Goal: Task Accomplishment & Management: Manage account settings

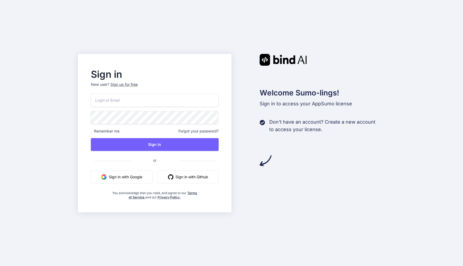
click at [107, 101] on input "email" at bounding box center [155, 99] width 128 height 13
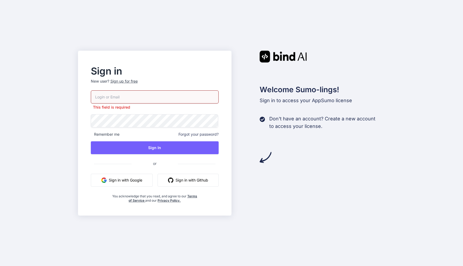
type input "[DOMAIN_NAME][EMAIL_ADDRESS][DOMAIN_NAME]"
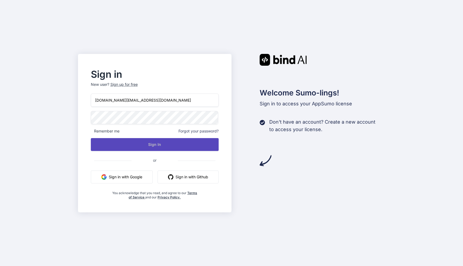
click at [160, 144] on button "Sign In" at bounding box center [155, 144] width 128 height 13
click at [152, 142] on button "Sign In" at bounding box center [155, 144] width 128 height 13
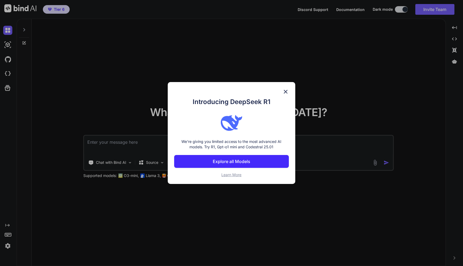
click at [211, 162] on button "Explore all Models" at bounding box center [231, 161] width 114 height 13
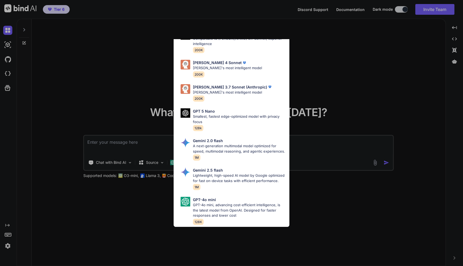
scroll to position [295, 0]
click at [112, 59] on div "All GPT 5 Mini Smaller, fast variant balancing speed and capability for light t…" at bounding box center [231, 133] width 463 height 266
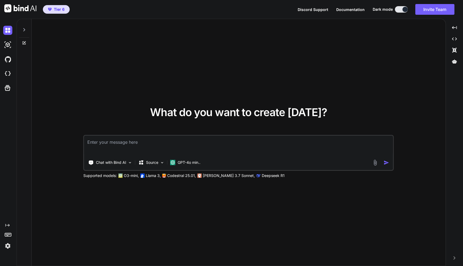
click at [118, 148] on textarea at bounding box center [238, 146] width 309 height 20
type textarea "a"
click at [156, 163] on p "Source" at bounding box center [152, 162] width 12 height 5
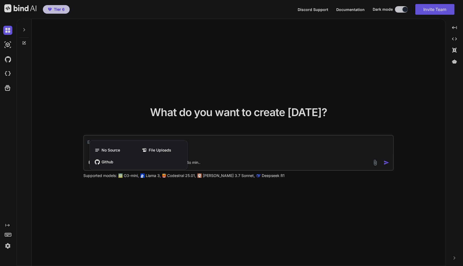
click at [147, 210] on div at bounding box center [231, 133] width 463 height 266
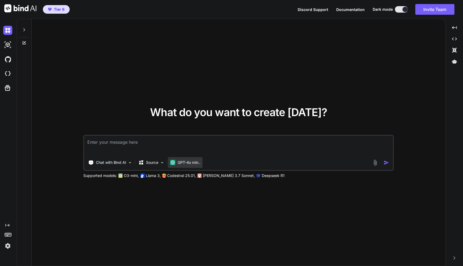
click at [194, 162] on p "GPT-4o min.." at bounding box center [189, 162] width 23 height 5
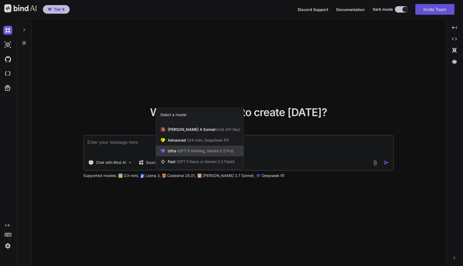
click at [197, 152] on span "(GPT-5 thinking, Gemini 2.5 Pro)" at bounding box center [204, 150] width 57 height 5
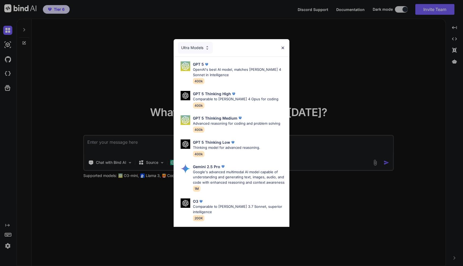
click at [126, 82] on div "Ultra Models GPT 5 OpenAI's best AI model, matches [PERSON_NAME] 4 Sonnet in In…" at bounding box center [231, 133] width 463 height 266
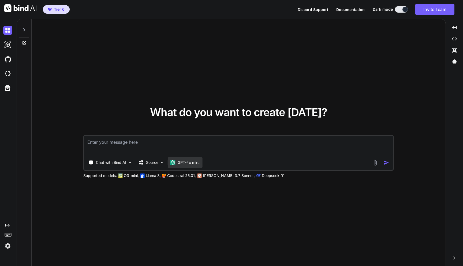
click at [188, 162] on p "GPT-4o min.." at bounding box center [189, 162] width 23 height 5
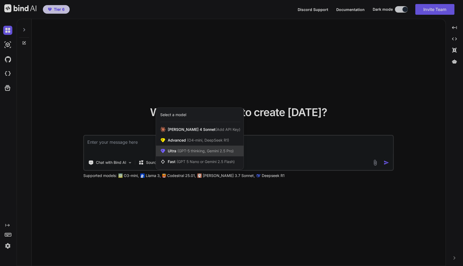
click at [185, 154] on div "Ultra (GPT-5 thinking, Gemini 2.5 Pro)" at bounding box center [200, 150] width 88 height 11
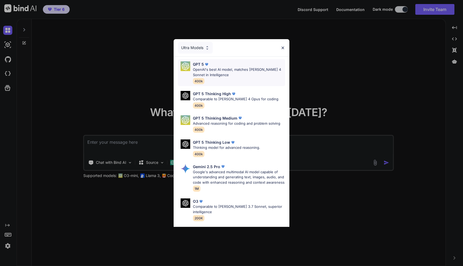
click at [206, 65] on img at bounding box center [206, 64] width 5 height 5
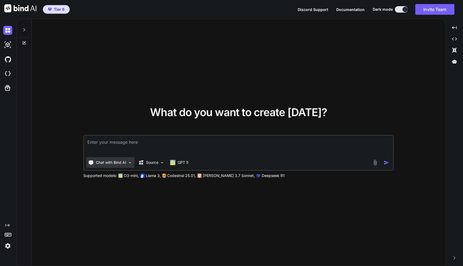
click at [126, 159] on div "Chat with Bind AI" at bounding box center [110, 162] width 48 height 11
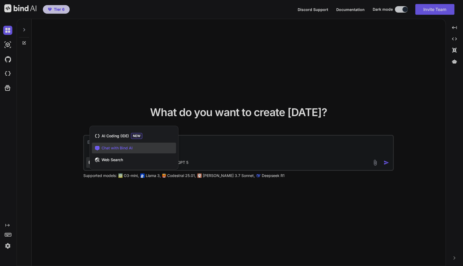
click at [124, 182] on div at bounding box center [231, 133] width 463 height 266
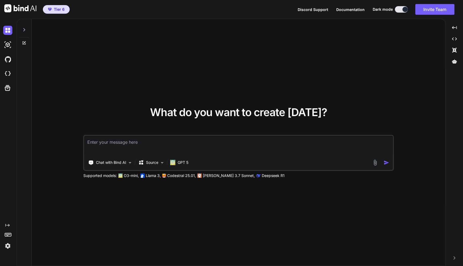
click at [2, 42] on div at bounding box center [7, 45] width 14 height 14
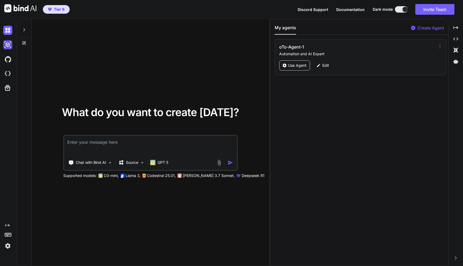
click at [5, 44] on img at bounding box center [7, 44] width 9 height 9
click at [8, 32] on img at bounding box center [7, 30] width 9 height 9
click at [6, 38] on div at bounding box center [8, 45] width 11 height 14
click at [6, 65] on div at bounding box center [8, 59] width 11 height 14
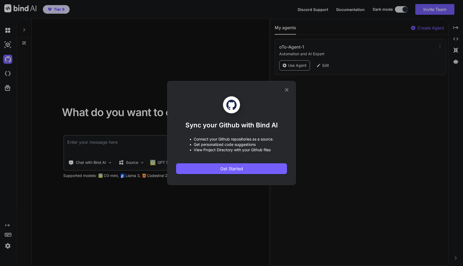
click at [6, 73] on div "Sync your Github with Bind AI • Connect your Github repositories as a source. •…" at bounding box center [231, 133] width 463 height 266
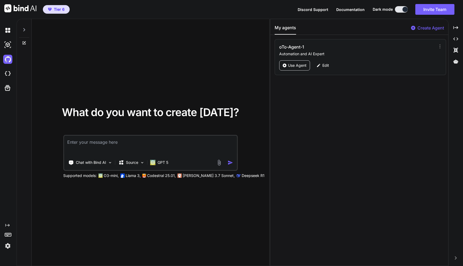
click at [6, 73] on img at bounding box center [7, 73] width 9 height 9
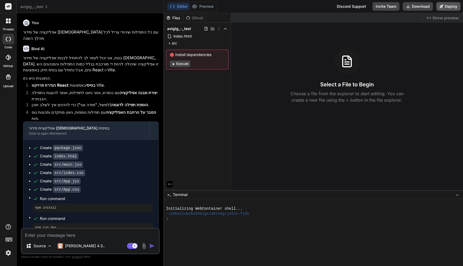
click at [445, 6] on button "Deploy" at bounding box center [448, 6] width 24 height 9
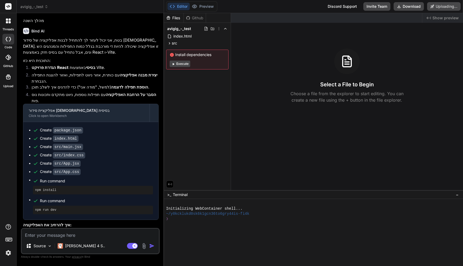
scroll to position [18, 0]
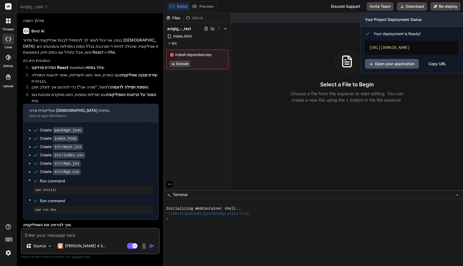
click at [390, 64] on link "Open your application" at bounding box center [392, 64] width 54 height 10
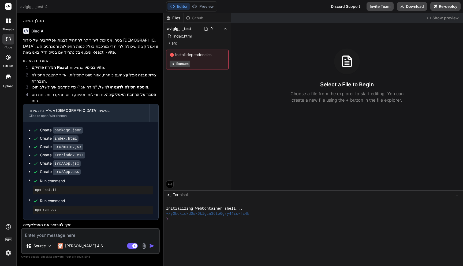
scroll to position [0, 0]
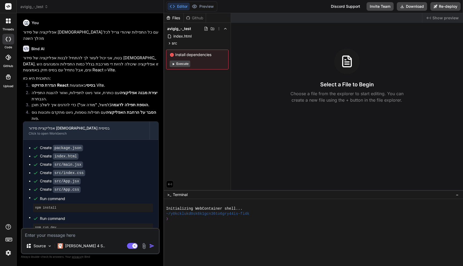
click at [6, 4] on rect at bounding box center [8, 6] width 6 height 6
click at [10, 38] on icon at bounding box center [8, 39] width 5 height 4
type textarea "x"
click at [431, 19] on icon "Created with Pixso." at bounding box center [428, 18] width 4 height 4
click at [375, 4] on button "Invite Team" at bounding box center [379, 6] width 27 height 9
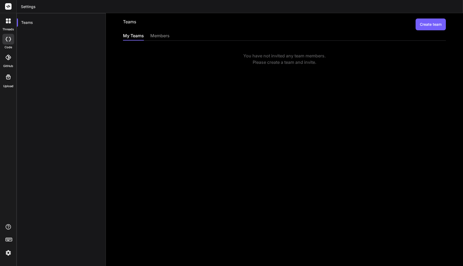
click at [420, 25] on button "Create team" at bounding box center [430, 24] width 30 height 12
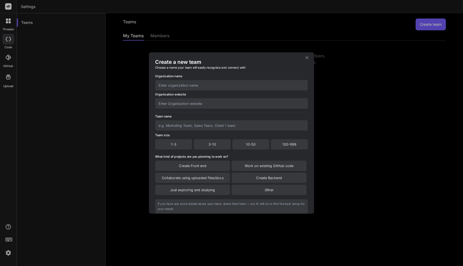
click at [218, 81] on input "text" at bounding box center [231, 85] width 153 height 10
type input "oToNation"
click at [228, 103] on input "text" at bounding box center [231, 103] width 153 height 10
click at [308, 54] on div "Create a new team Choose a name your team will easily recognize and connect wit…" at bounding box center [231, 133] width 164 height 161
click at [306, 56] on icon at bounding box center [306, 57] width 5 height 5
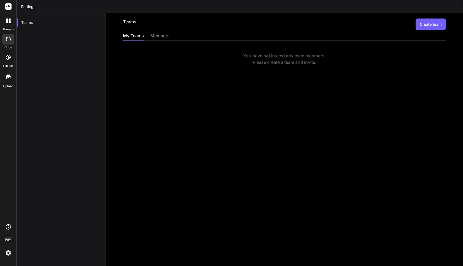
click at [6, 21] on icon at bounding box center [8, 20] width 5 height 5
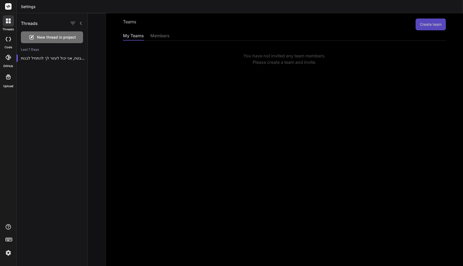
click at [9, 19] on icon at bounding box center [10, 19] width 2 height 2
click at [6, 60] on div at bounding box center [8, 57] width 12 height 12
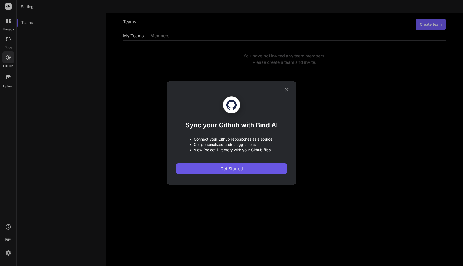
click at [226, 169] on span "Get Started" at bounding box center [231, 168] width 23 height 6
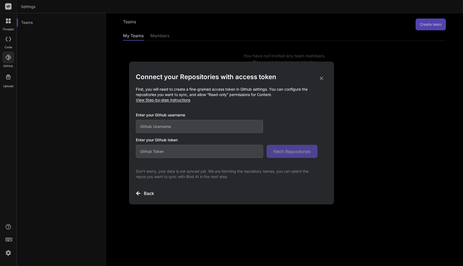
click at [193, 129] on input "text" at bounding box center [199, 126] width 127 height 13
paste input "oToNation"
type input "oToNation"
click at [181, 154] on input "text" at bounding box center [199, 151] width 127 height 13
click at [267, 53] on div "Connect your Repositories with access token First, you will need to create a fi…" at bounding box center [231, 133] width 463 height 266
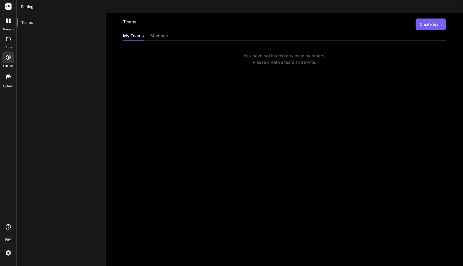
click at [421, 24] on button "Create team" at bounding box center [430, 24] width 30 height 12
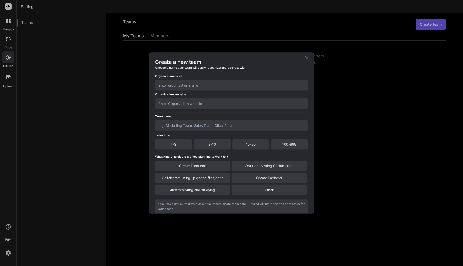
click at [180, 145] on div "1-3" at bounding box center [173, 144] width 37 height 10
click at [187, 92] on div "Organization website" at bounding box center [231, 100] width 153 height 17
click at [186, 85] on input "text" at bounding box center [231, 85] width 153 height 10
type input "oToNation"
click at [170, 103] on input "text" at bounding box center [231, 103] width 153 height 10
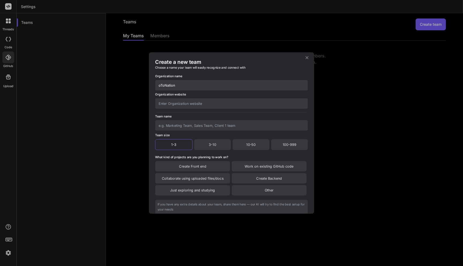
click at [194, 128] on input "text" at bounding box center [231, 125] width 153 height 10
type input "Dev Ops"
click at [214, 169] on div "Create Front end" at bounding box center [192, 166] width 75 height 10
click at [237, 171] on div "Work on existing GitHub code" at bounding box center [269, 166] width 75 height 11
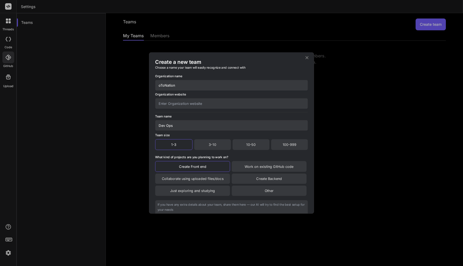
click at [244, 168] on div "Work on existing GitHub code" at bounding box center [269, 166] width 75 height 11
click at [211, 178] on div "Collaborate using uploaded files/docs" at bounding box center [192, 178] width 75 height 10
click at [244, 178] on div "Create Backend" at bounding box center [269, 178] width 75 height 11
click at [205, 191] on div "Just exploring and studying" at bounding box center [192, 191] width 75 height 10
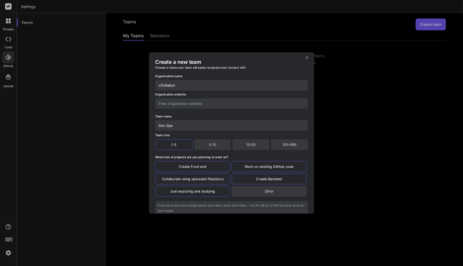
click at [243, 191] on div "Other" at bounding box center [269, 191] width 75 height 11
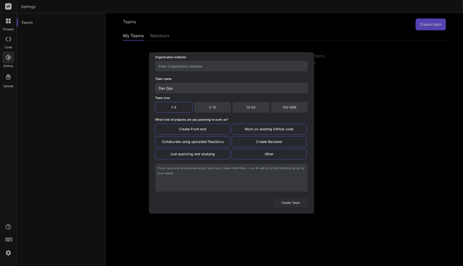
click at [287, 204] on button "Create Team" at bounding box center [291, 202] width 34 height 9
click at [276, 197] on div "Creating Team..." at bounding box center [231, 200] width 153 height 13
click at [268, 146] on div "Create Backend" at bounding box center [269, 141] width 75 height 11
click at [267, 150] on div "Other" at bounding box center [269, 153] width 75 height 11
click at [195, 152] on div "Just exploring and studying" at bounding box center [192, 153] width 75 height 11
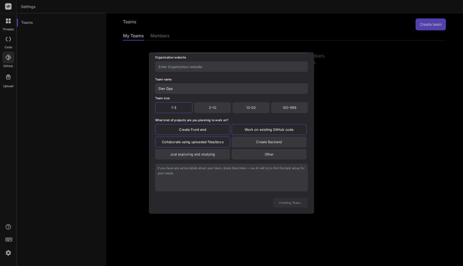
scroll to position [46, 0]
click at [241, 143] on div "Create Backend" at bounding box center [269, 142] width 75 height 11
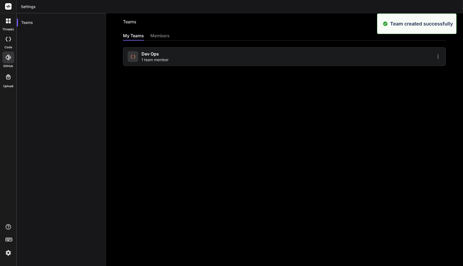
click at [205, 89] on div "Teams Create team My Teams members Dev Ops 1 team member" at bounding box center [284, 139] width 357 height 253
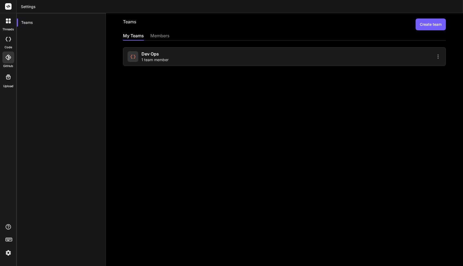
click at [328, 59] on div at bounding box center [363, 56] width 155 height 6
click at [437, 56] on icon at bounding box center [437, 56] width 1 height 4
click at [400, 72] on span "Members" at bounding box center [403, 70] width 17 height 5
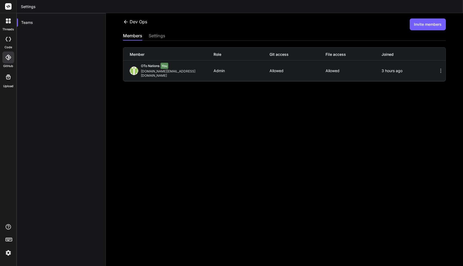
click at [421, 24] on button "Invite members" at bounding box center [428, 24] width 36 height 12
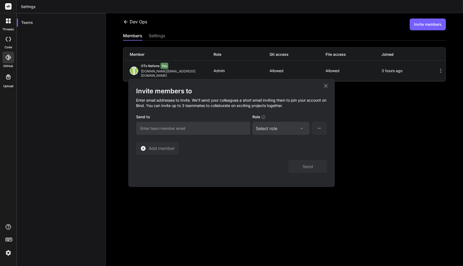
click at [183, 131] on input "email" at bounding box center [193, 128] width 114 height 13
type input "sh"
